Goal: Find specific page/section: Find specific page/section

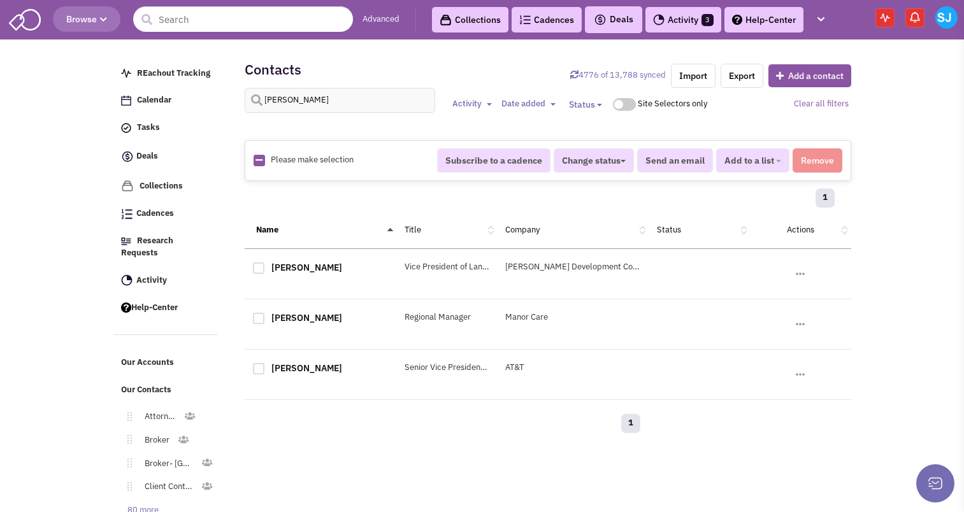
select select
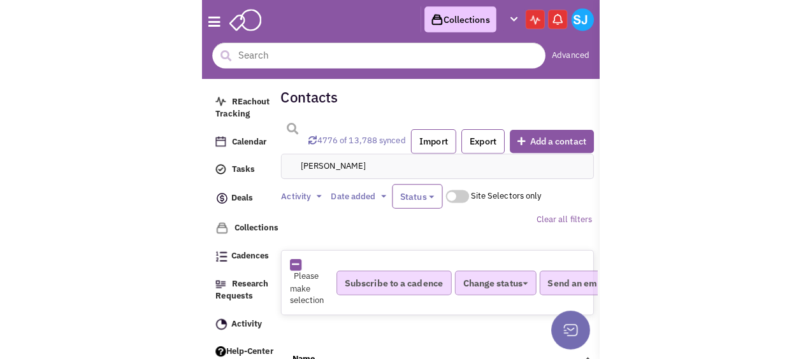
scroll to position [130, 0]
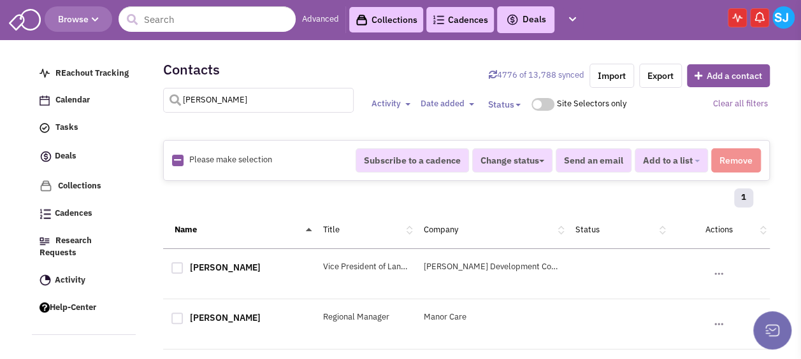
click at [227, 90] on input "[PERSON_NAME]" at bounding box center [258, 100] width 191 height 25
type input "[PERSON_NAME]"
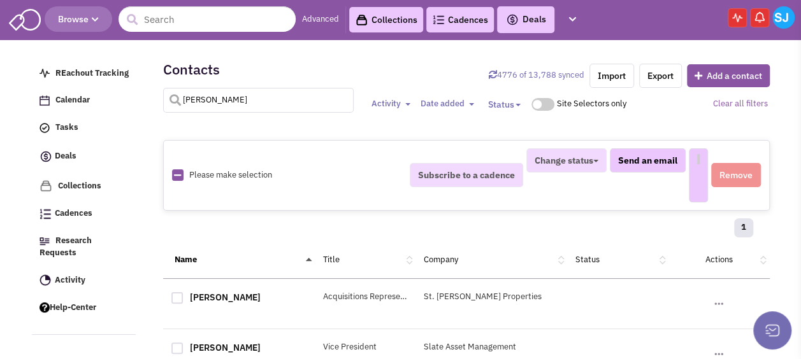
select select
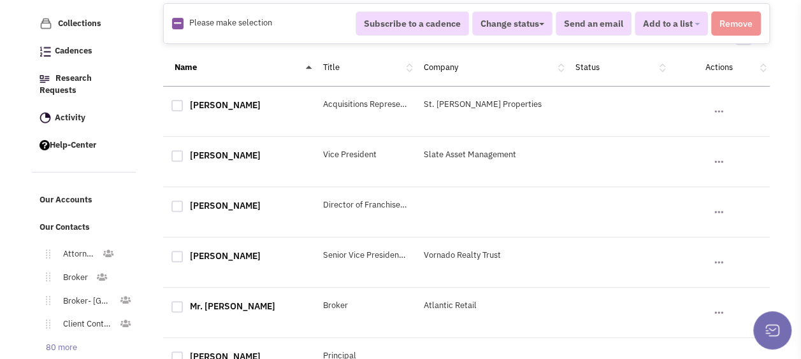
scroll to position [166, 0]
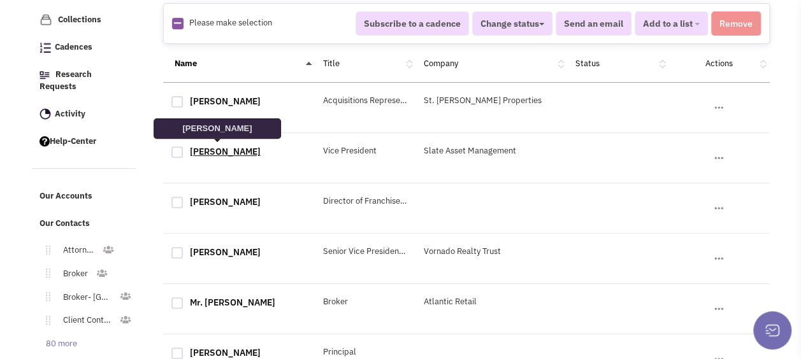
click at [233, 150] on link "[PERSON_NAME]" at bounding box center [225, 151] width 71 height 11
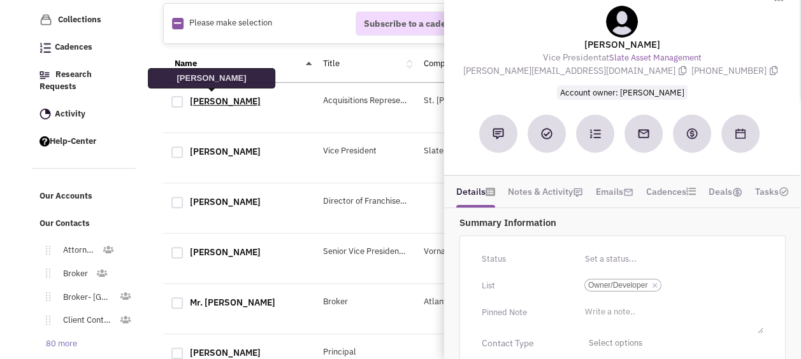
scroll to position [0, 0]
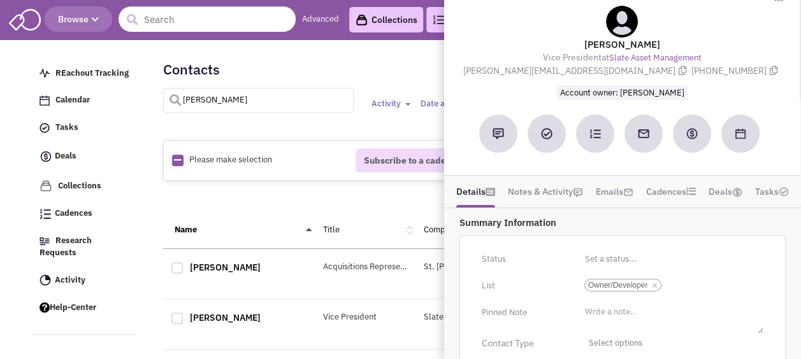
click at [220, 92] on input "[PERSON_NAME]" at bounding box center [258, 100] width 191 height 25
type input "slate asset management"
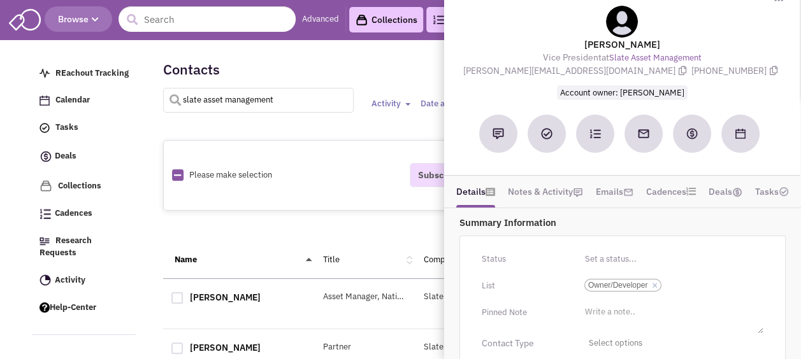
select select
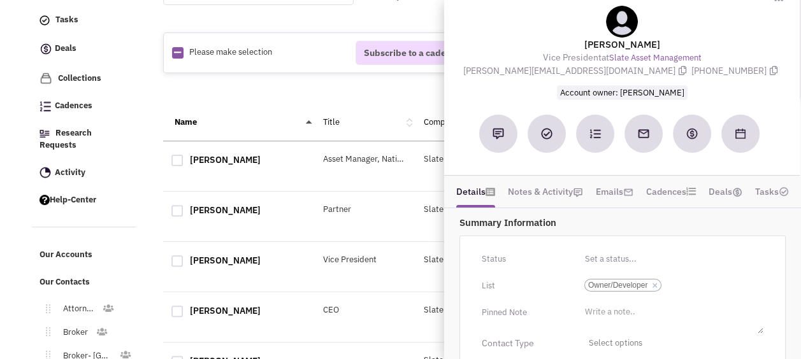
scroll to position [93, 0]
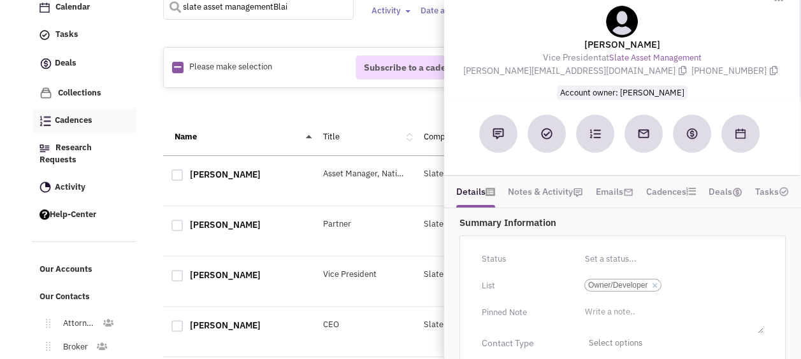
type input "slate asset managementBlai"
